Goal: Transaction & Acquisition: Purchase product/service

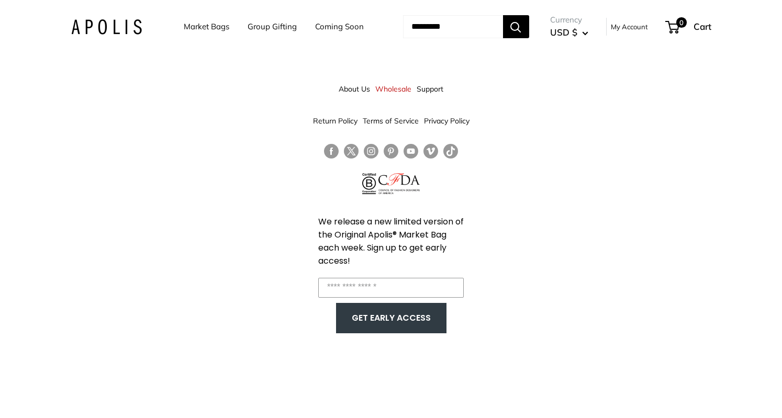
click at [380, 284] on input "Enter your email" at bounding box center [391, 288] width 146 height 20
type input "**********"
click at [398, 316] on button "GET EARLY ACCESS" at bounding box center [392, 318] width 90 height 20
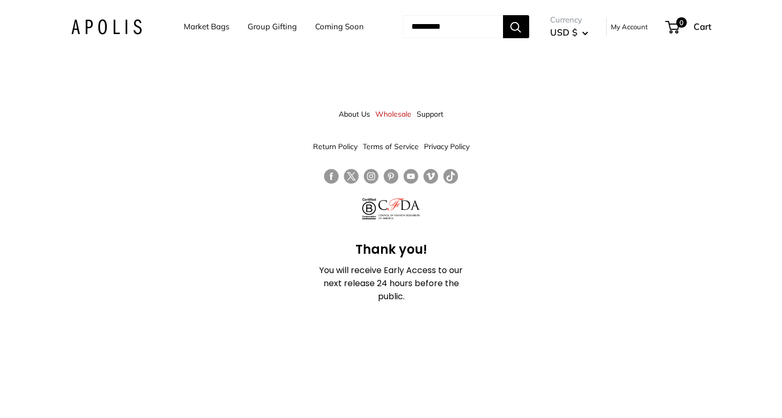
click at [198, 27] on link "Market Bags" at bounding box center [207, 26] width 46 height 15
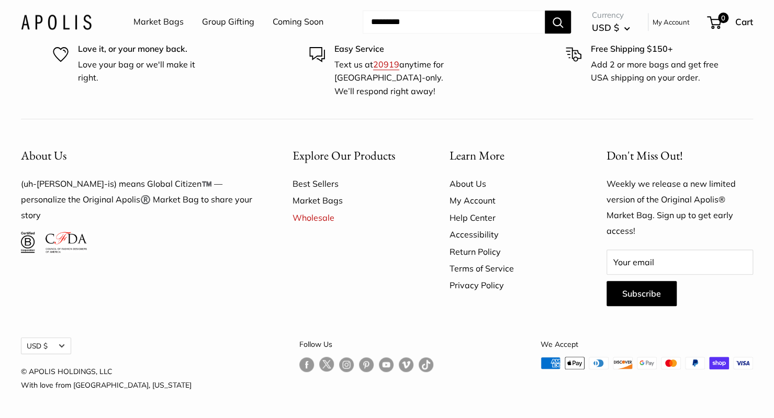
scroll to position [2715, 0]
click at [154, 25] on link "Market Bags" at bounding box center [159, 22] width 50 height 16
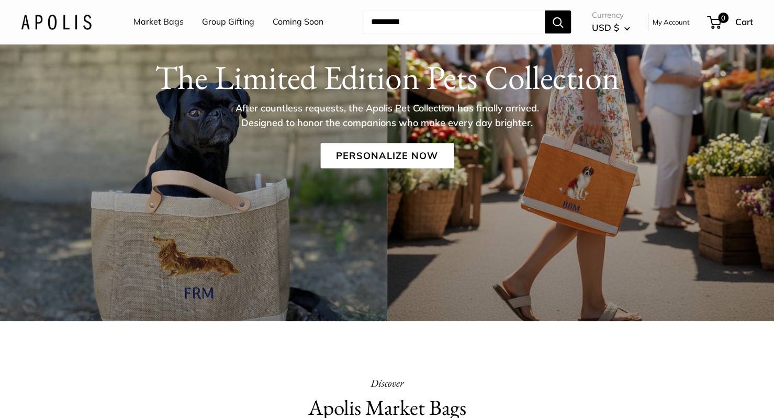
scroll to position [105, 0]
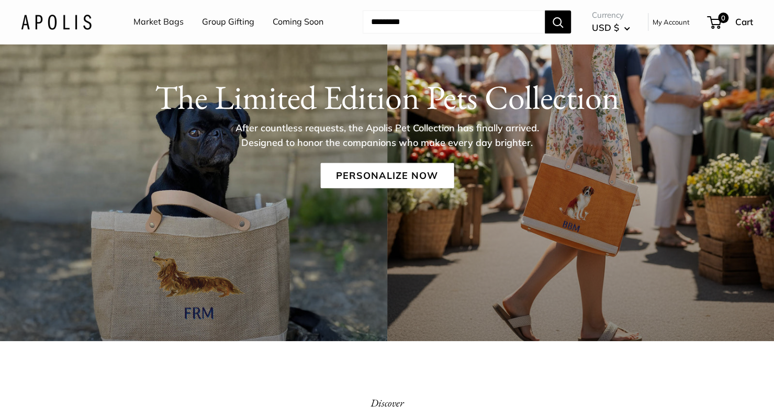
click at [406, 171] on link "Personalize Now" at bounding box center [387, 175] width 134 height 25
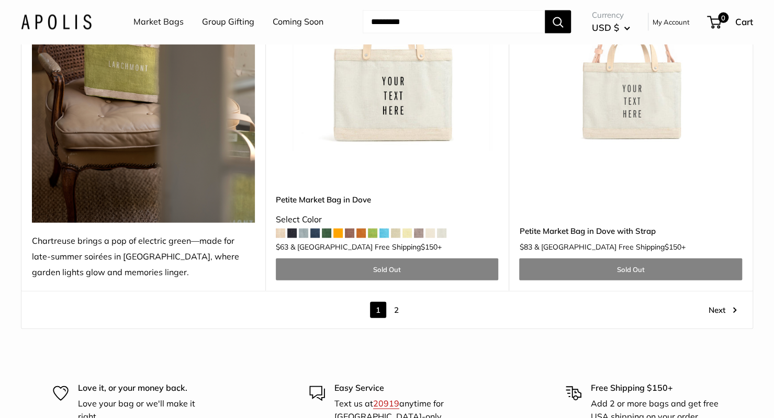
scroll to position [5865, 0]
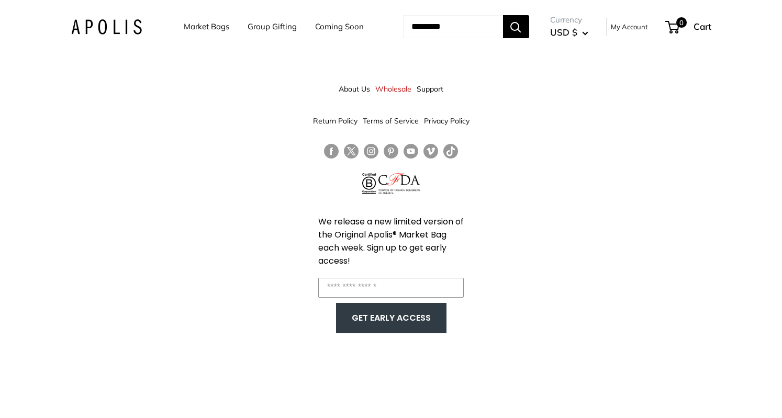
click at [193, 29] on link "Market Bags" at bounding box center [207, 26] width 46 height 15
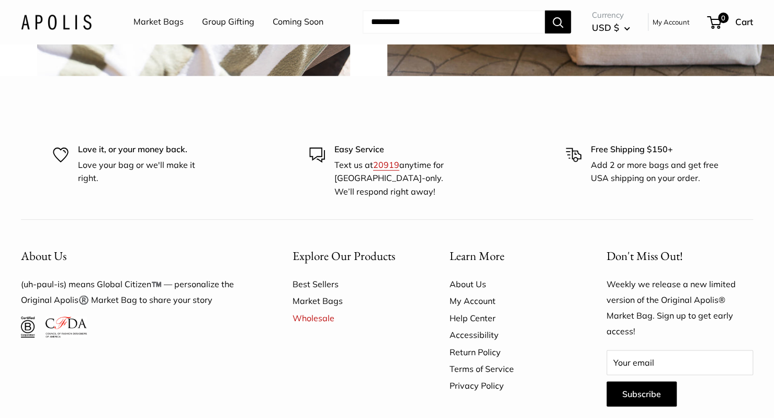
scroll to position [2566, 0]
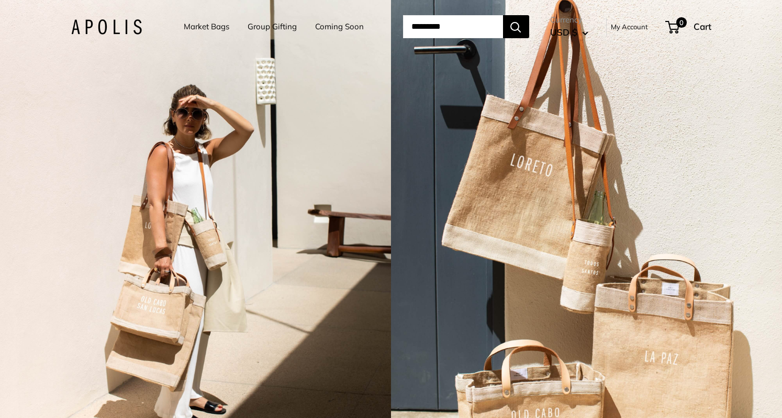
click at [431, 35] on input "Search..." at bounding box center [453, 26] width 100 height 23
type input "**********"
click at [503, 15] on button "Search" at bounding box center [516, 26] width 26 height 23
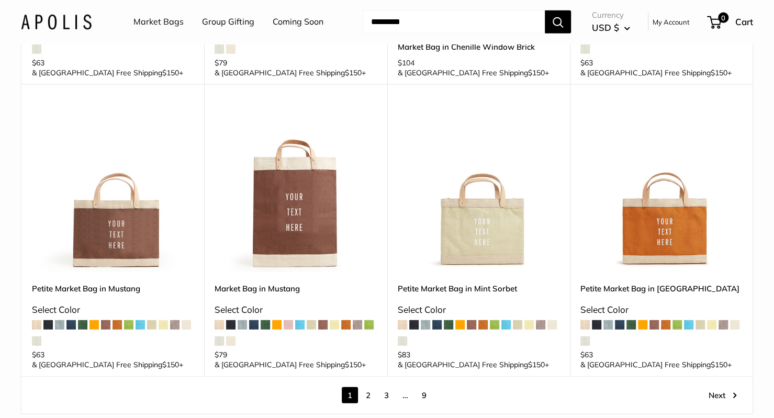
scroll to position [1571, 0]
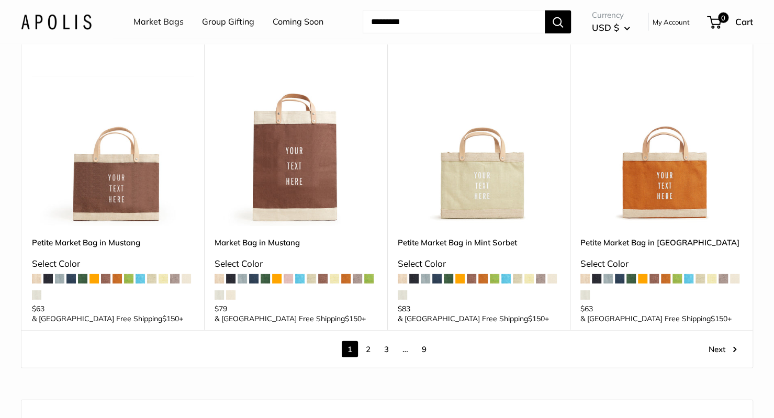
click at [371, 341] on link "2" at bounding box center [368, 349] width 16 height 16
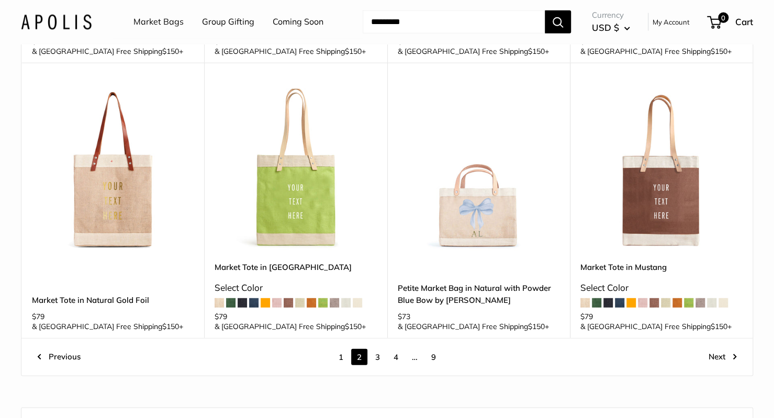
scroll to position [1546, 0]
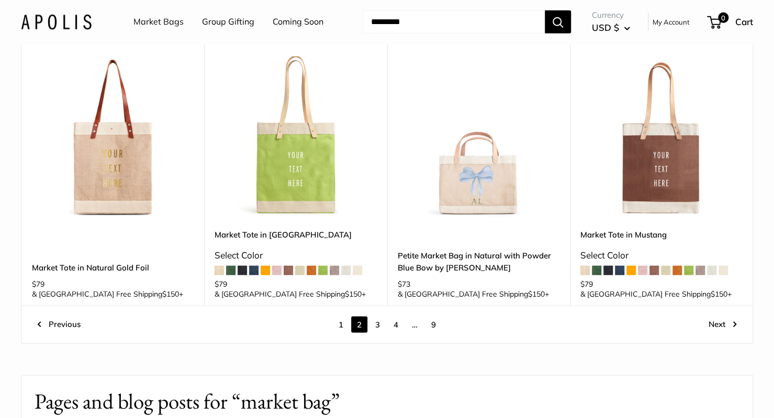
click at [377, 317] on link "3" at bounding box center [378, 325] width 16 height 16
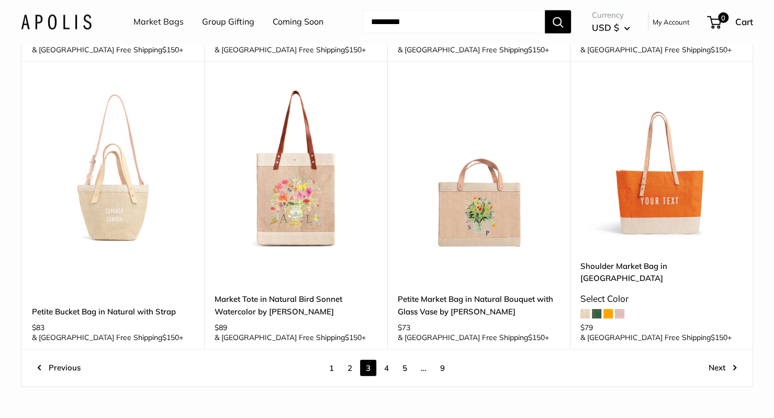
scroll to position [1443, 0]
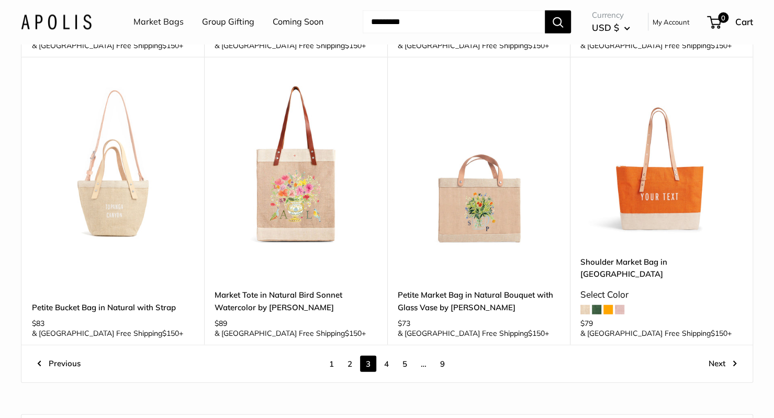
click at [387, 356] on link "4" at bounding box center [387, 364] width 16 height 16
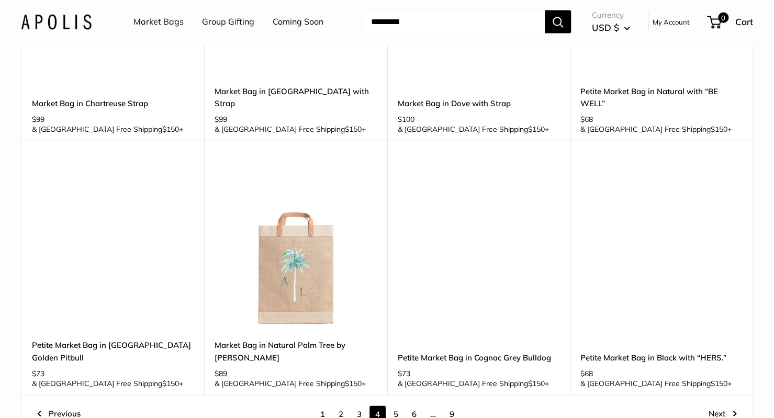
scroll to position [1493, 0]
